Goal: Navigation & Orientation: Understand site structure

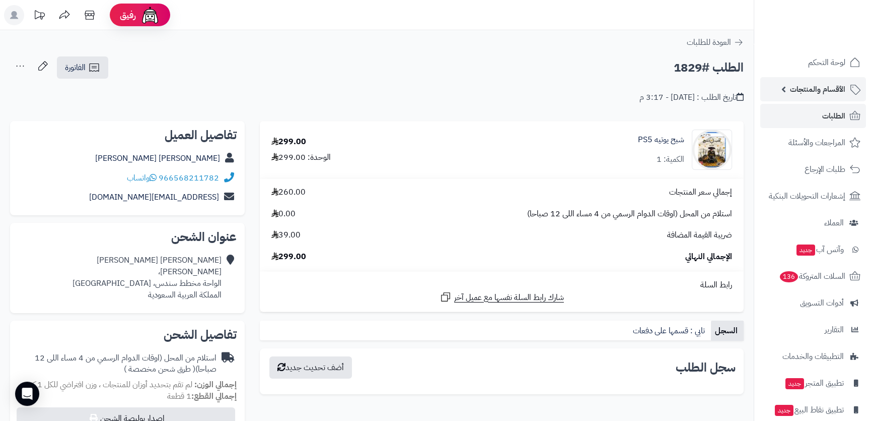
click at [817, 92] on span "الأقسام والمنتجات" at bounding box center [817, 89] width 55 height 14
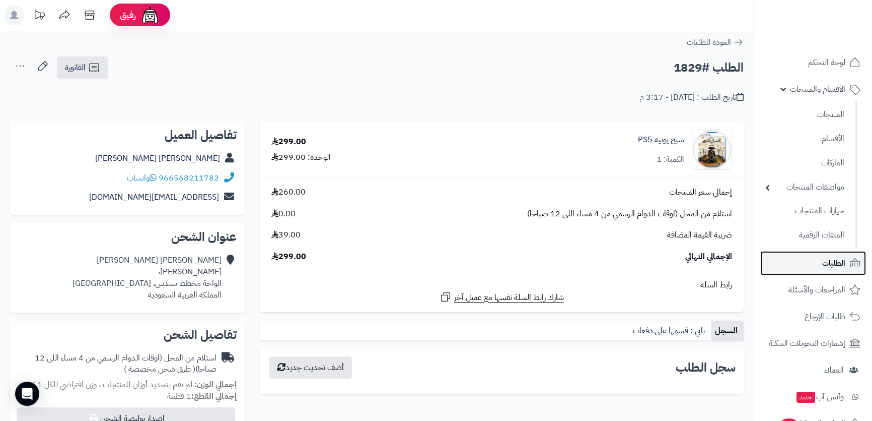
click at [821, 262] on link "الطلبات" at bounding box center [814, 263] width 106 height 24
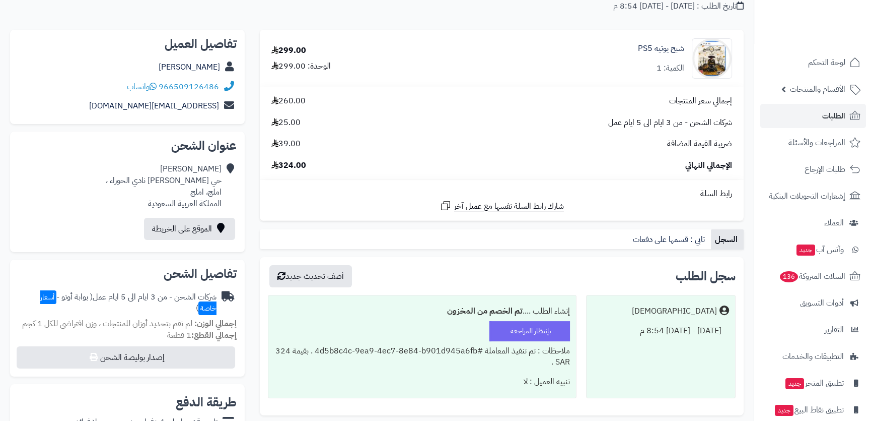
scroll to position [183, 0]
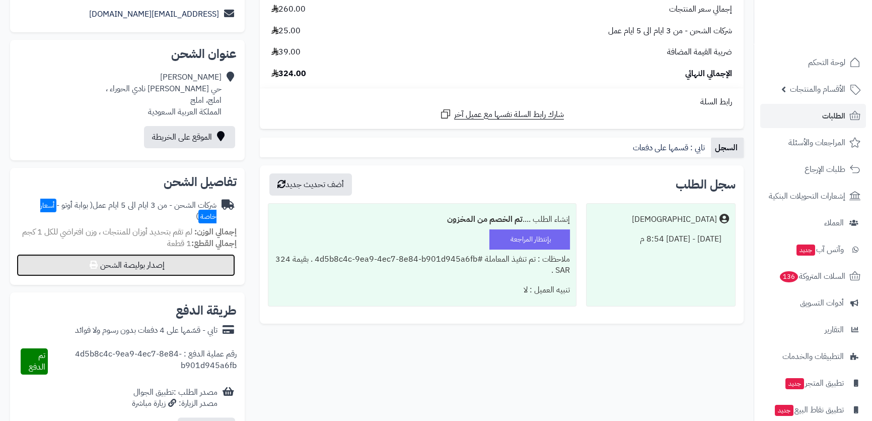
click at [171, 257] on button "إصدار بوليصة الشحن" at bounding box center [126, 265] width 219 height 22
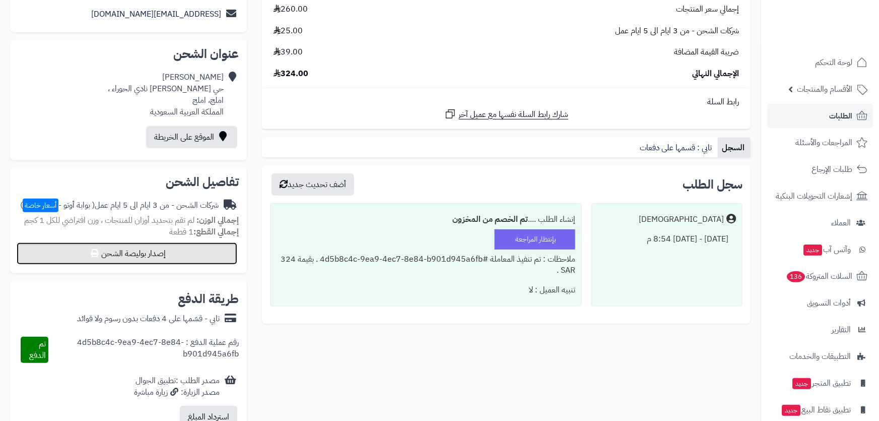
select select "***"
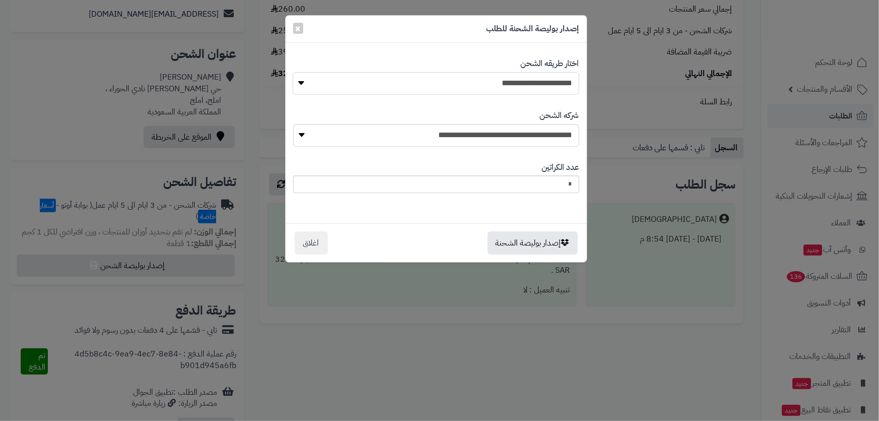
click at [499, 85] on select "**********" at bounding box center [436, 83] width 286 height 23
click at [293, 72] on select "**********" at bounding box center [436, 83] width 286 height 23
click at [509, 133] on select "**********" at bounding box center [436, 135] width 286 height 23
click at [510, 240] on button "إصدار بوليصة الشحنة" at bounding box center [533, 242] width 90 height 23
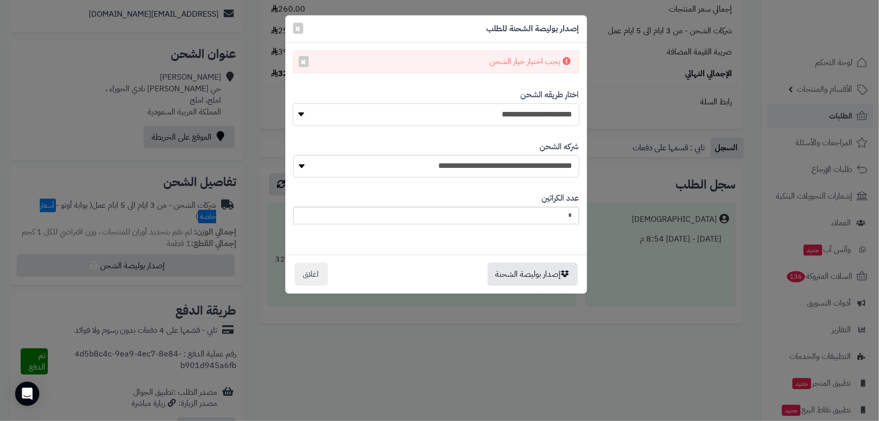
click at [523, 118] on select "**********" at bounding box center [436, 114] width 286 height 23
click at [295, 24] on span "×" at bounding box center [298, 27] width 6 height 15
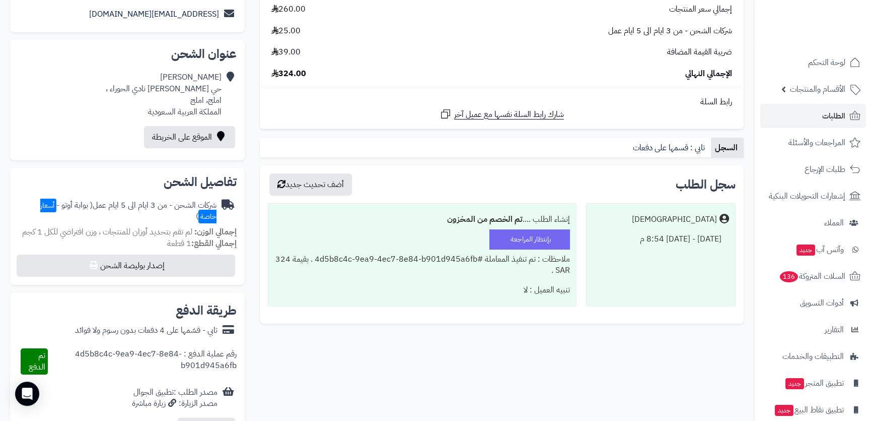
scroll to position [45, 0]
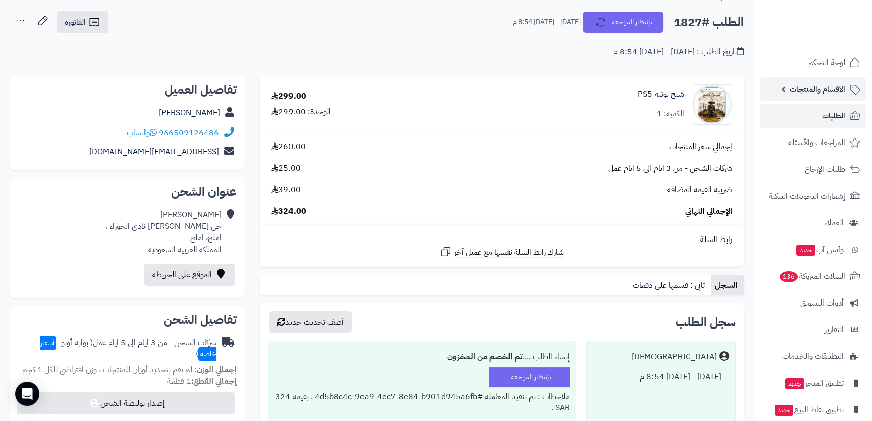
click at [826, 82] on span "الأقسام والمنتجات" at bounding box center [817, 89] width 55 height 14
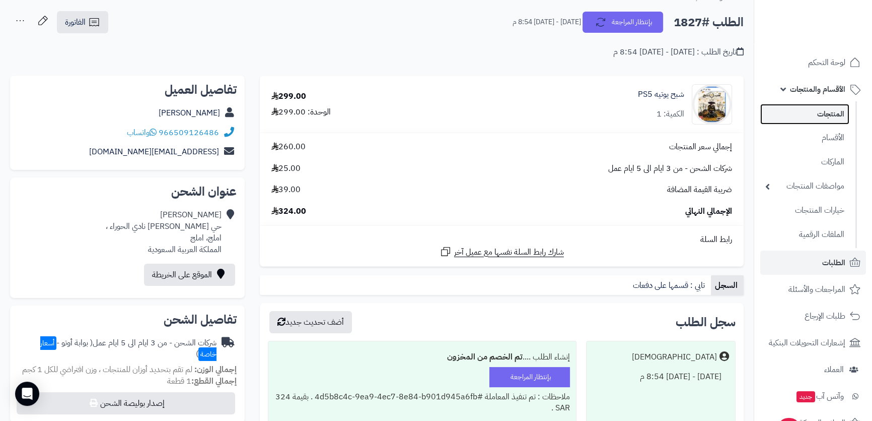
click at [816, 114] on link "المنتجات" at bounding box center [805, 114] width 89 height 21
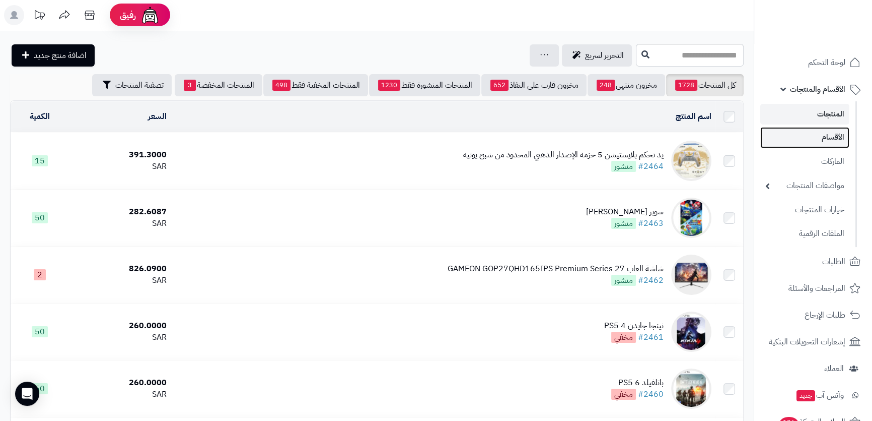
click at [803, 142] on link "الأقسام" at bounding box center [805, 137] width 89 height 21
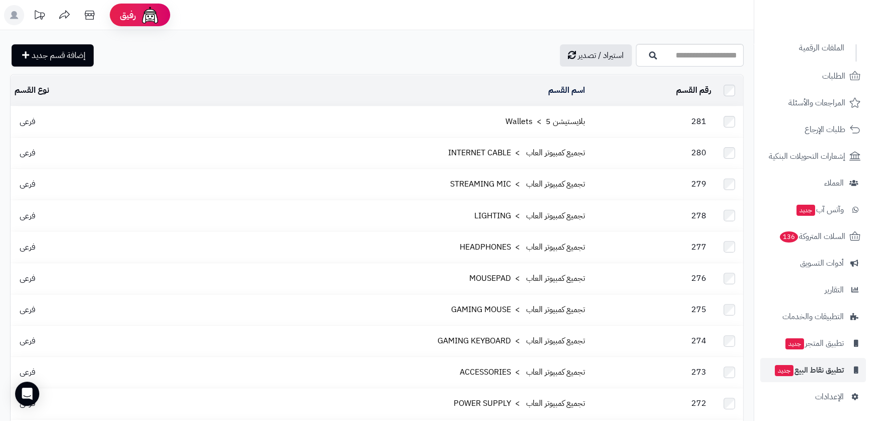
scroll to position [91, 0]
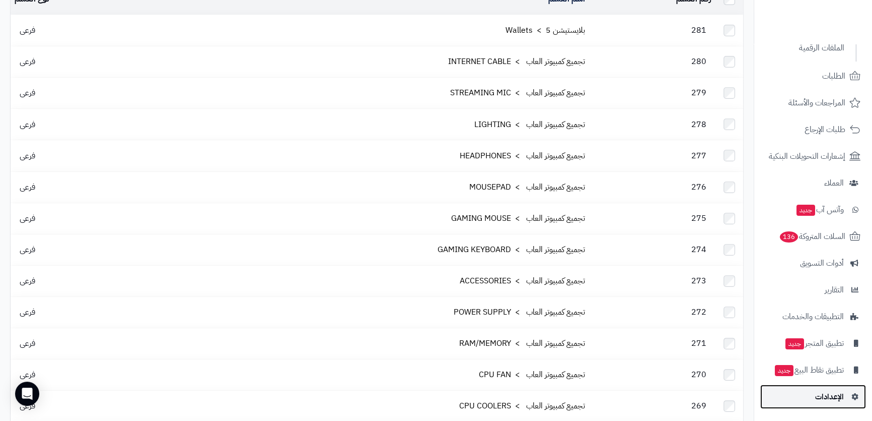
click at [824, 392] on span "الإعدادات" at bounding box center [829, 396] width 29 height 14
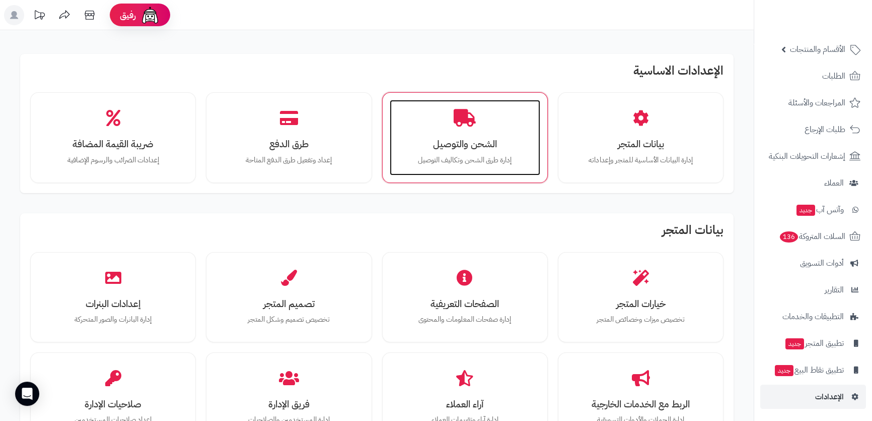
click at [432, 134] on div "الشحن والتوصيل إدارة طرق الشحن وتكاليف التوصيل" at bounding box center [465, 138] width 151 height 76
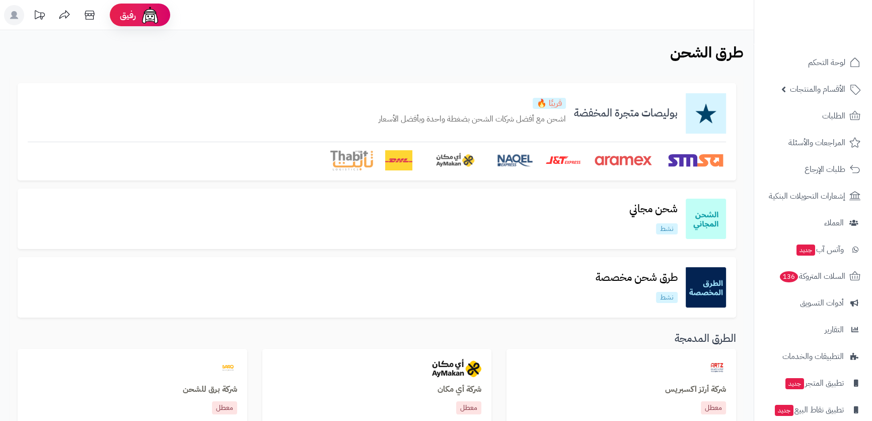
scroll to position [45, 0]
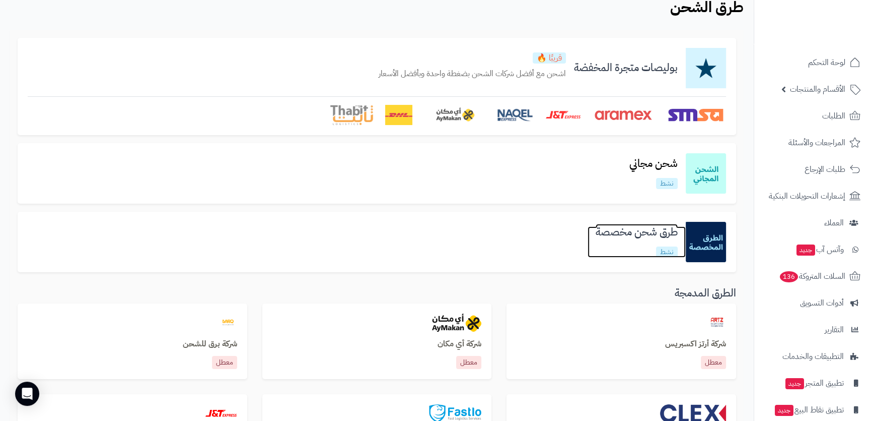
click at [635, 229] on h3 "طرق شحن مخصصة" at bounding box center [637, 232] width 98 height 12
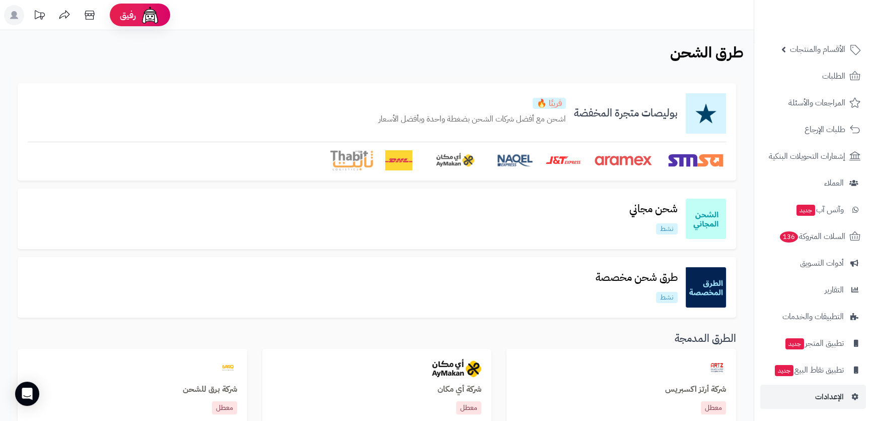
scroll to position [91, 0]
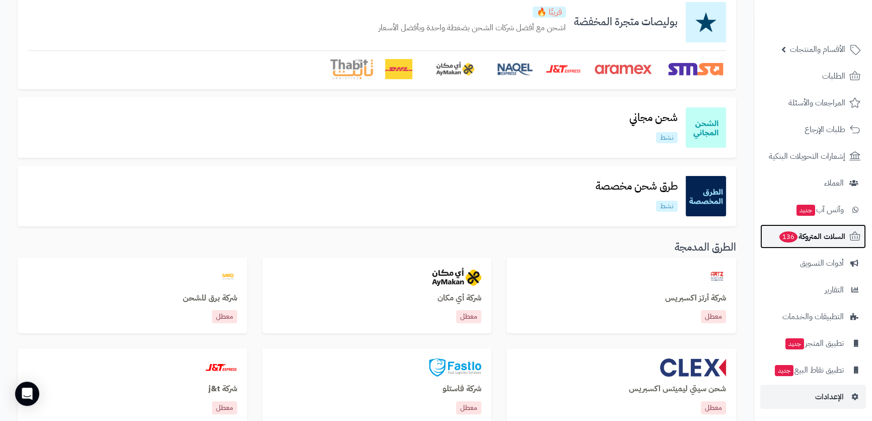
click at [844, 236] on span "السلات المتروكة 136" at bounding box center [812, 236] width 67 height 14
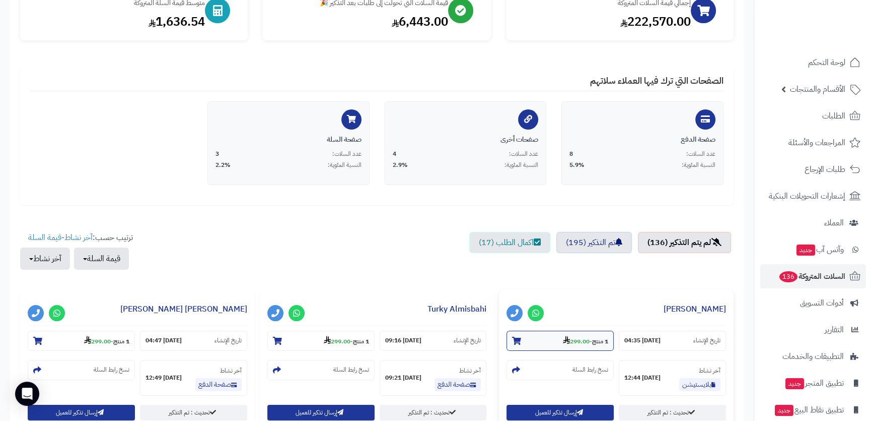
scroll to position [229, 0]
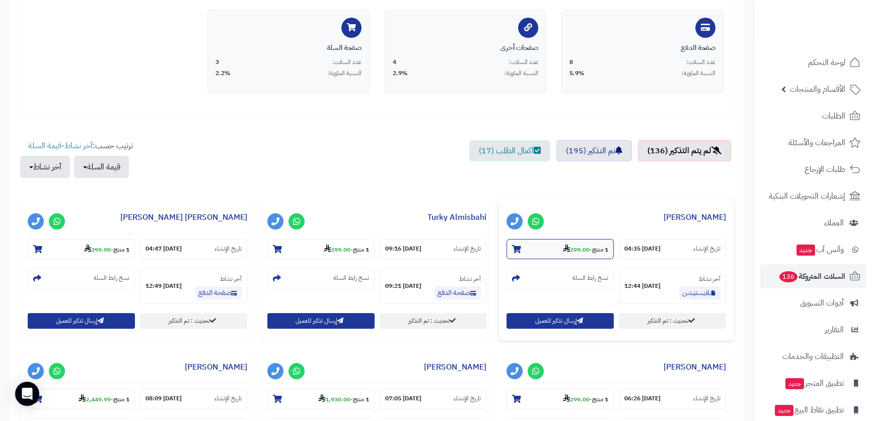
click at [540, 244] on section "1 منتج - 299.00" at bounding box center [560, 249] width 107 height 20
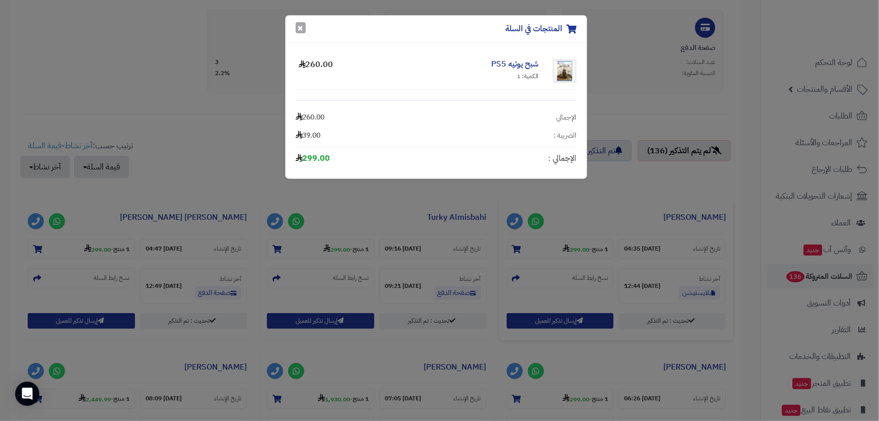
click at [299, 28] on button "×" at bounding box center [301, 27] width 10 height 11
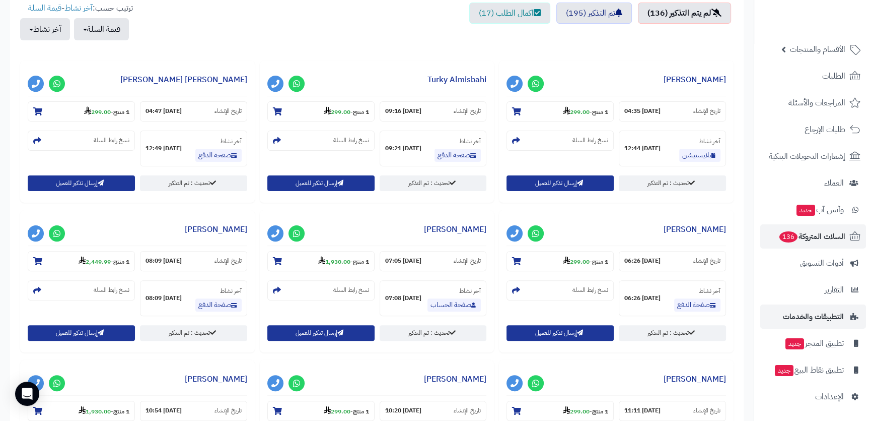
scroll to position [504, 0]
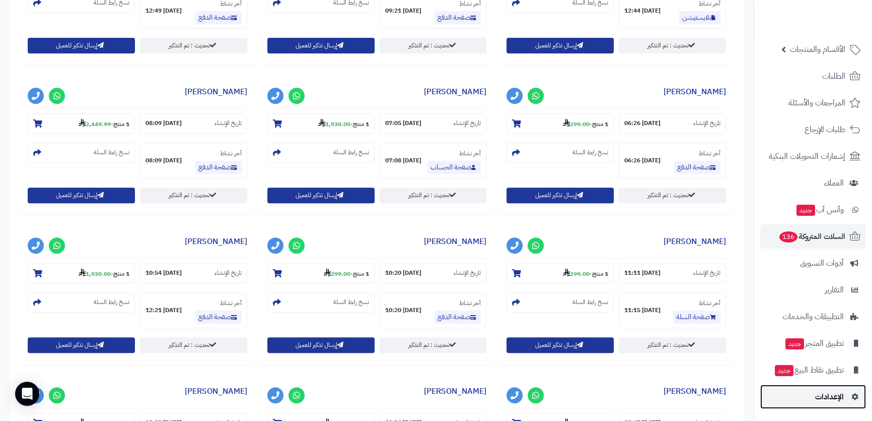
click at [831, 397] on span "الإعدادات" at bounding box center [829, 396] width 29 height 14
